Goal: Task Accomplishment & Management: Use online tool/utility

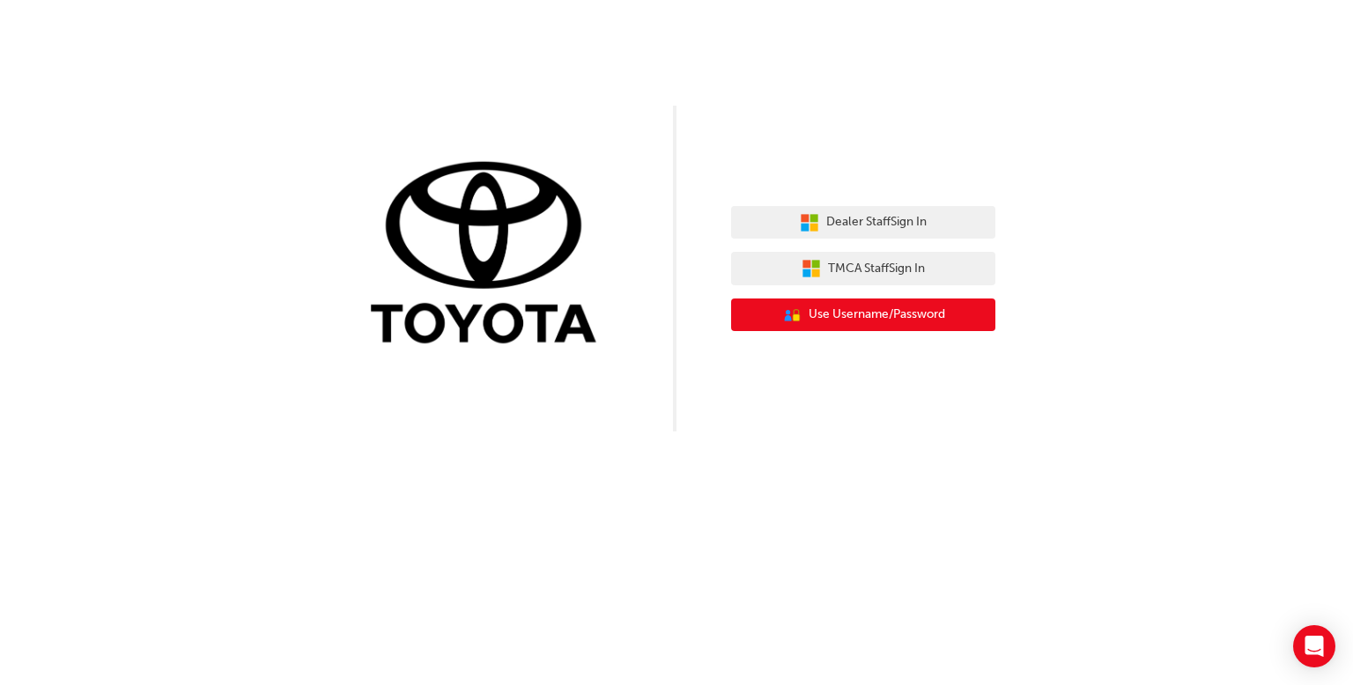
click at [861, 311] on span "Use Username/Password" at bounding box center [876, 315] width 136 height 20
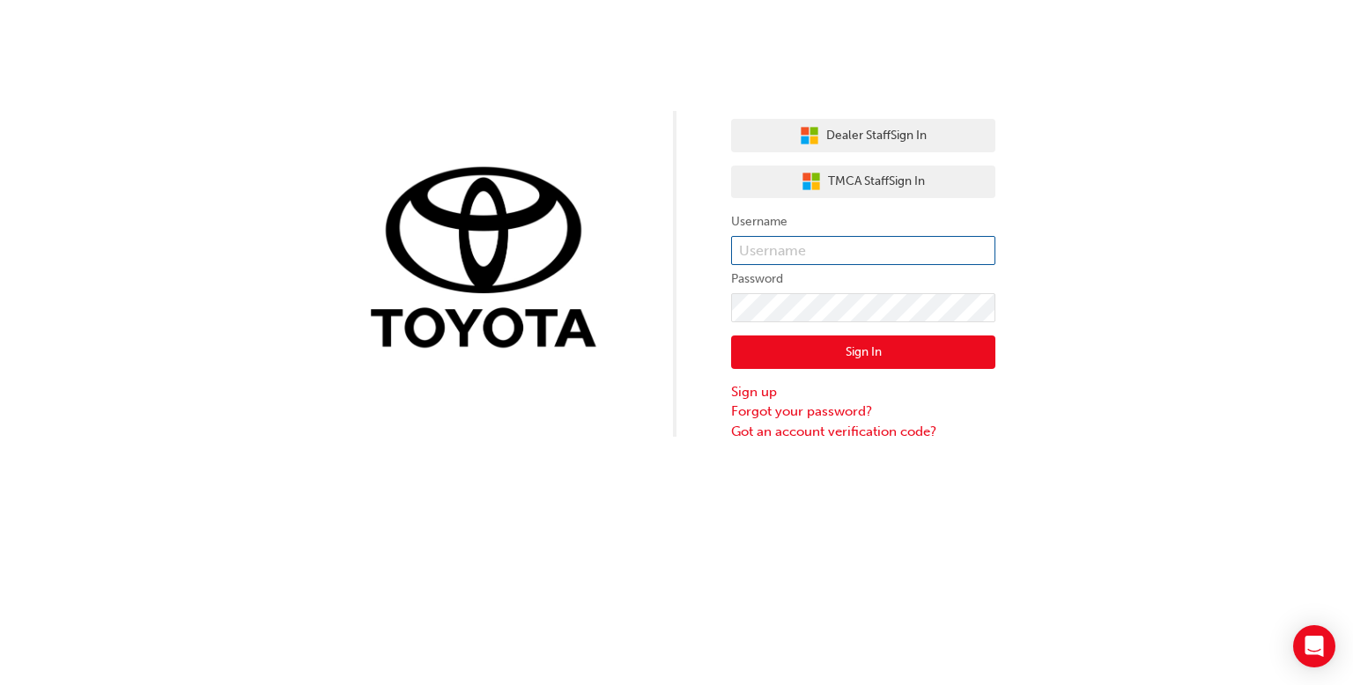
click at [875, 244] on input "text" at bounding box center [863, 251] width 264 height 30
type input "Brian.Parker"
click button "Sign In" at bounding box center [863, 351] width 264 height 33
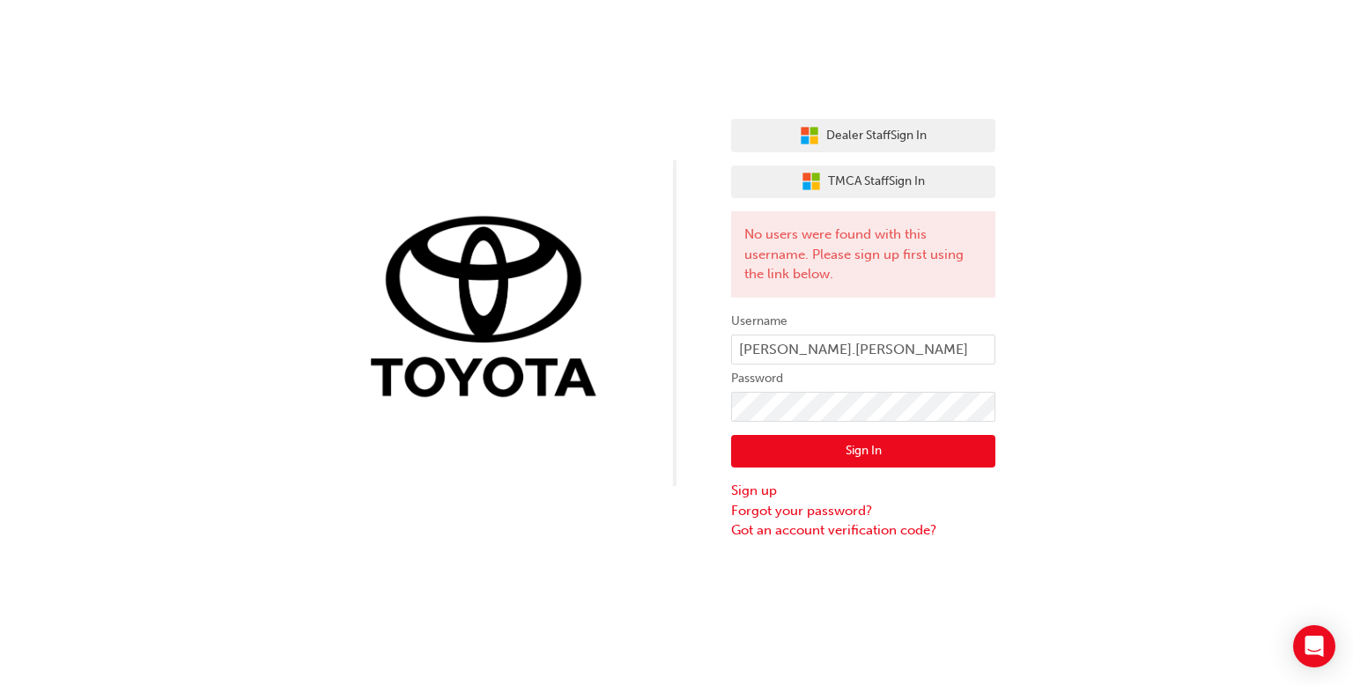
drag, startPoint x: 1093, startPoint y: 378, endPoint x: 1166, endPoint y: 404, distance: 77.7
click at [1094, 378] on div "Dealer Staff Sign In TMCA Staff Sign In No users were found with this username.…" at bounding box center [676, 270] width 1353 height 541
click at [874, 350] on input "Brian.Parker" at bounding box center [863, 350] width 264 height 30
type input "Brian.Parker.RLM"
click at [926, 441] on button "Sign In" at bounding box center [863, 451] width 264 height 33
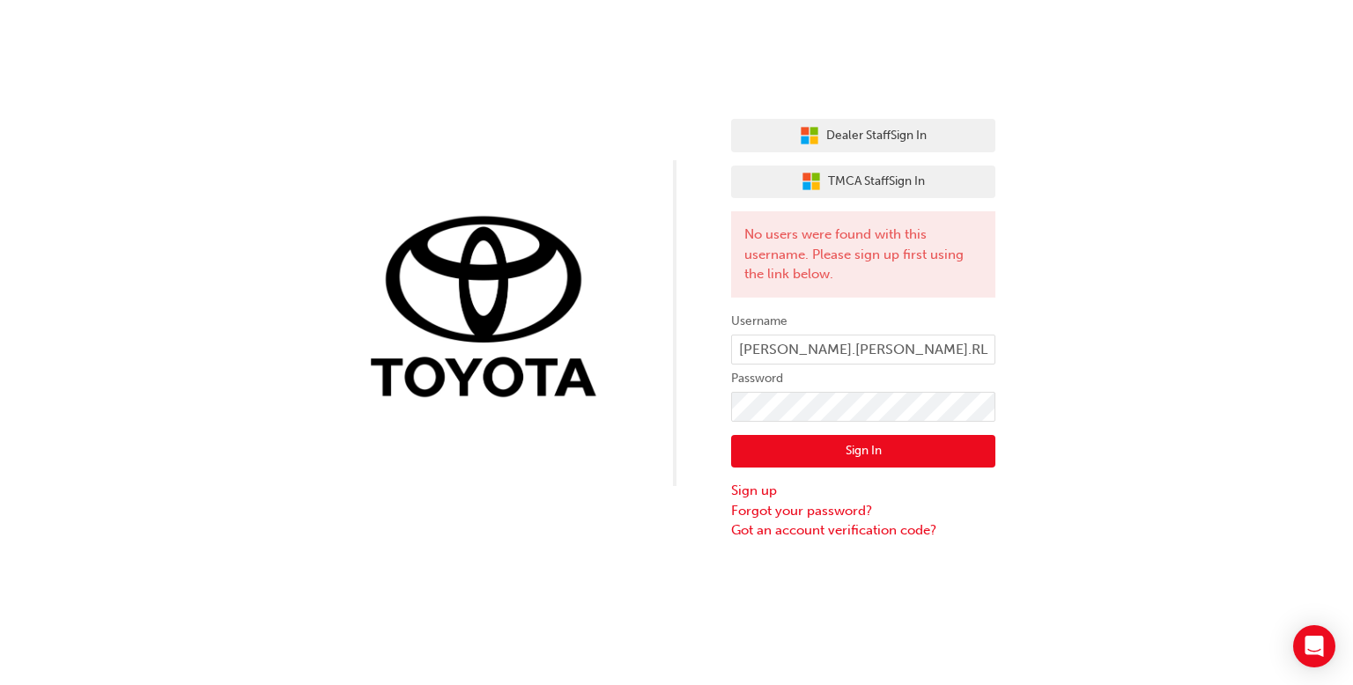
click at [1163, 431] on div "Dealer Staff Sign In TMCA Staff Sign In No users were found with this username.…" at bounding box center [676, 270] width 1353 height 541
drag, startPoint x: 1086, startPoint y: 365, endPoint x: 1065, endPoint y: 337, distance: 35.2
click at [1065, 337] on div "Dealer Staff Sign In TMCA Staff Sign In No users were found with this username.…" at bounding box center [676, 270] width 1353 height 541
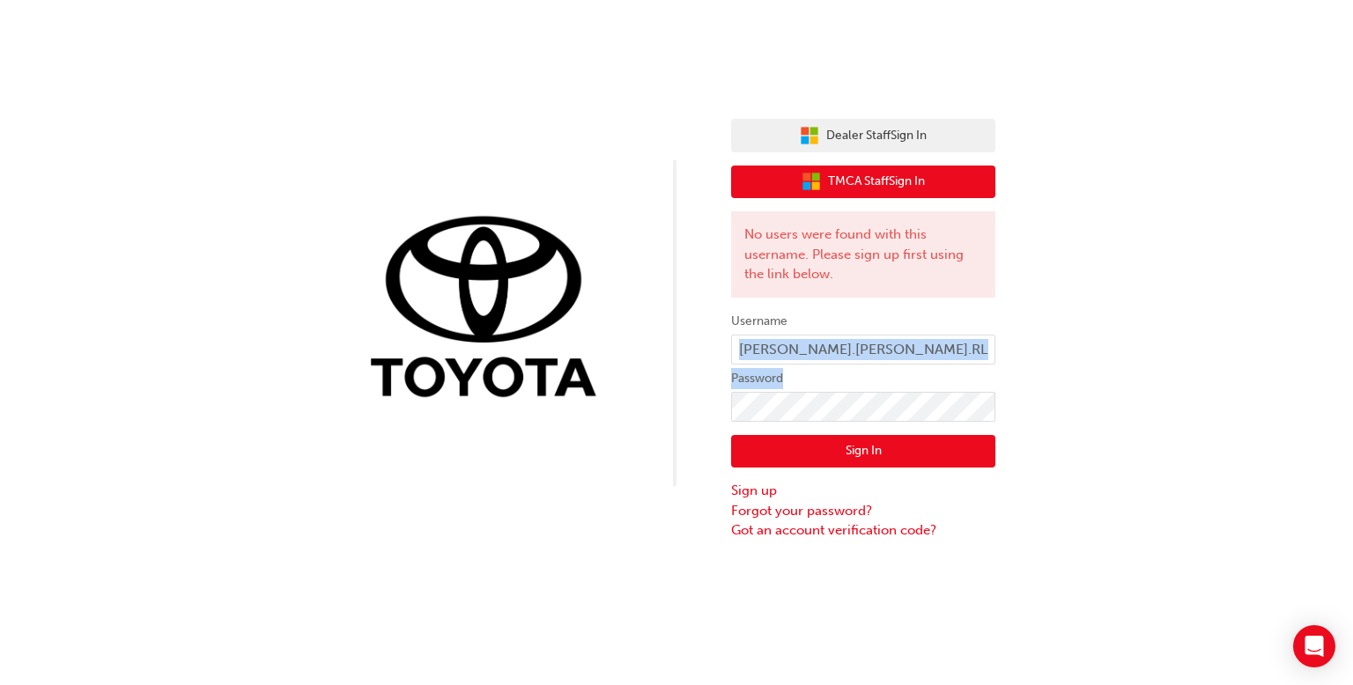
click at [879, 173] on span "TMCA Staff Sign In" at bounding box center [876, 182] width 97 height 20
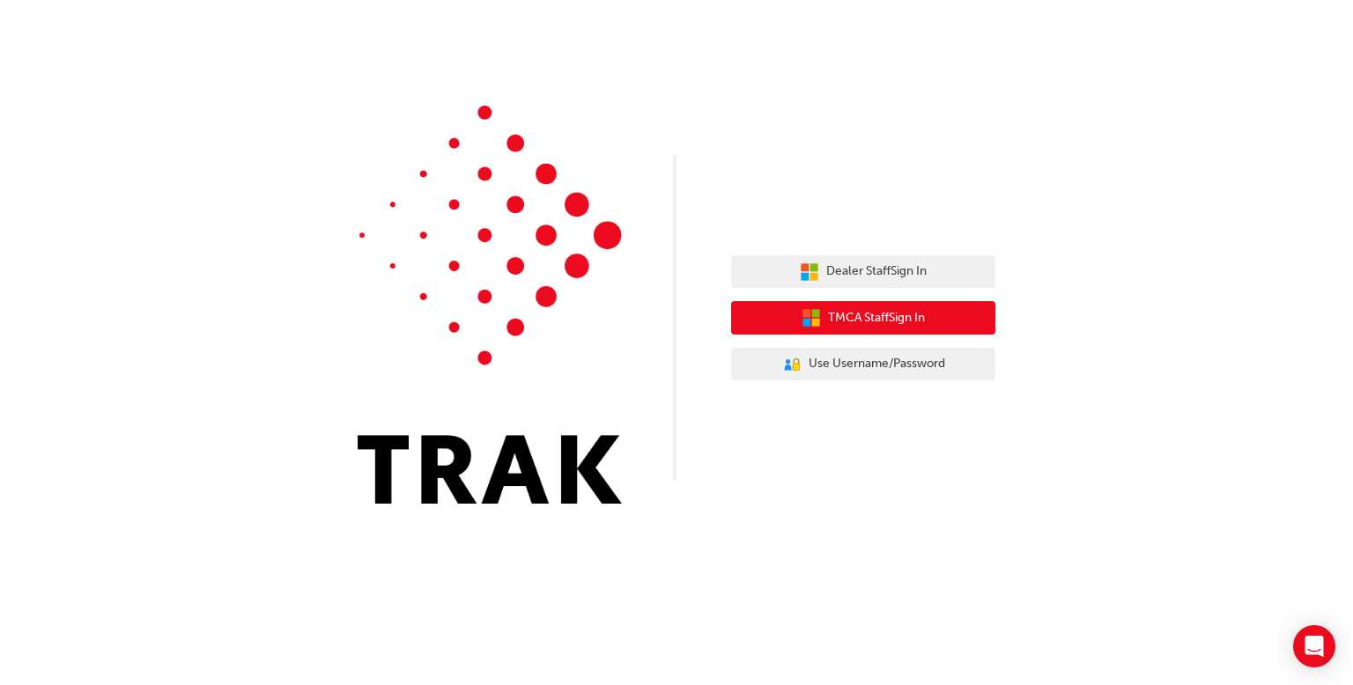
click at [852, 321] on span "TMCA Staff Sign In" at bounding box center [876, 318] width 97 height 20
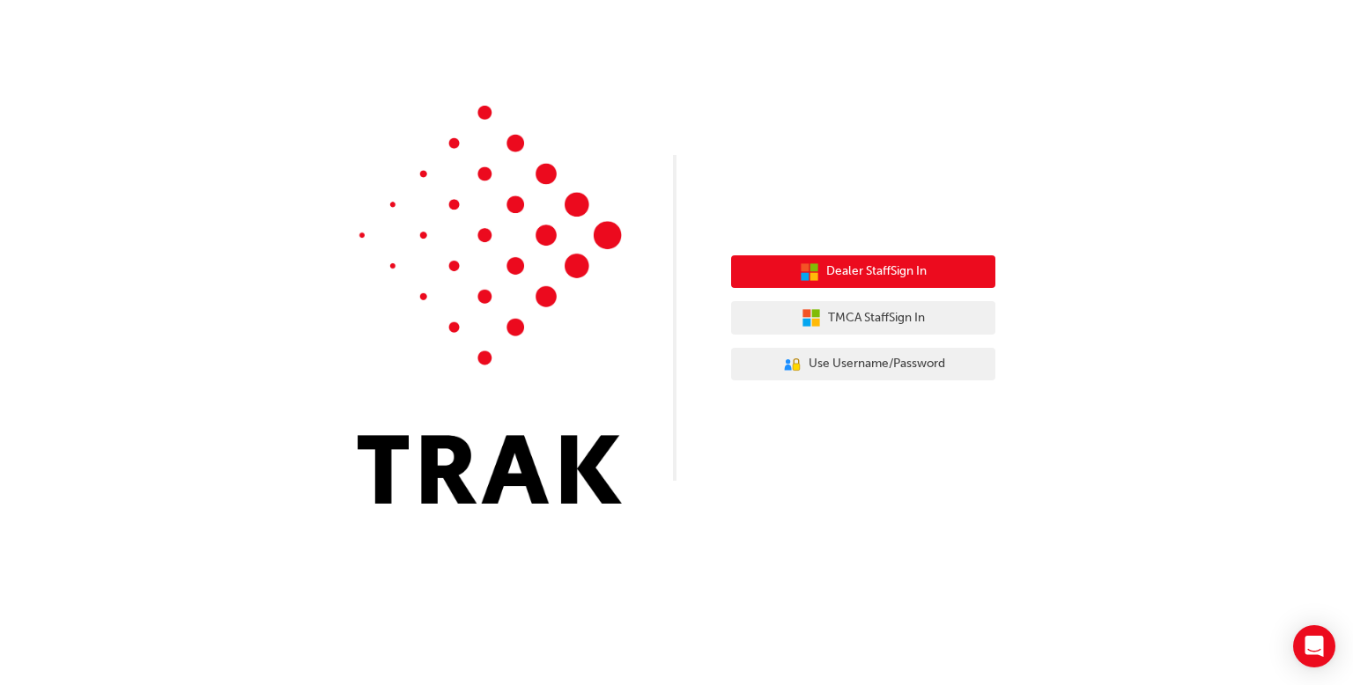
click at [852, 269] on span "Dealer Staff Sign In" at bounding box center [876, 272] width 100 height 20
